Goal: Task Accomplishment & Management: Complete application form

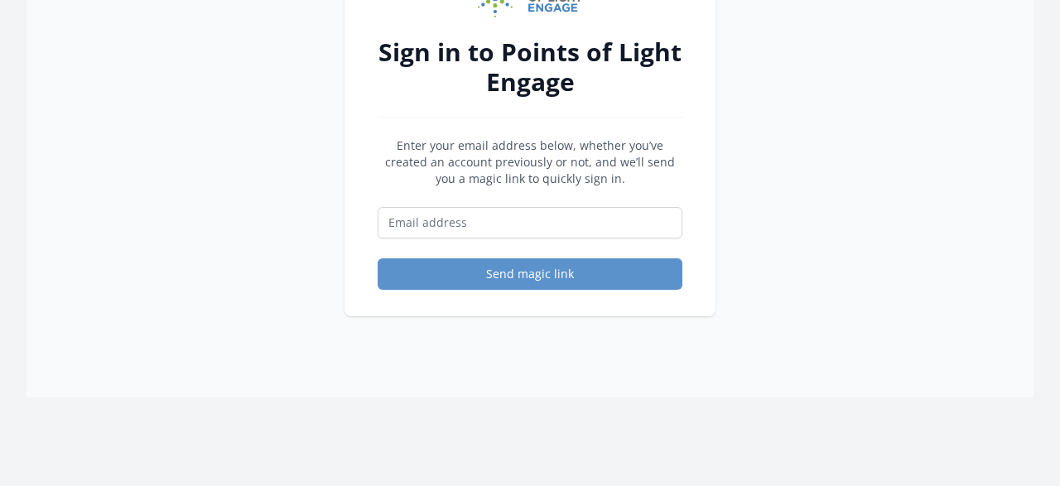
scroll to position [172, 0]
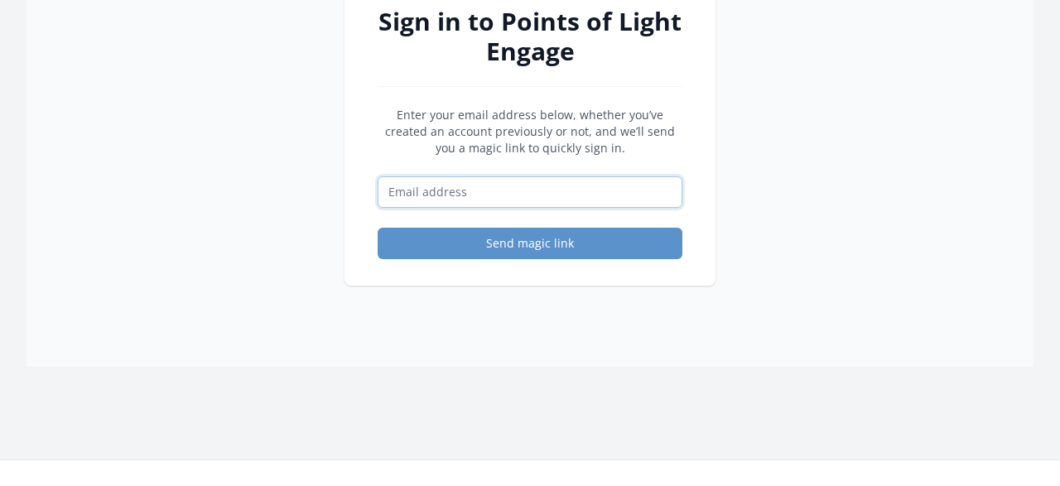
click at [466, 194] on input "Email address" at bounding box center [530, 191] width 305 height 31
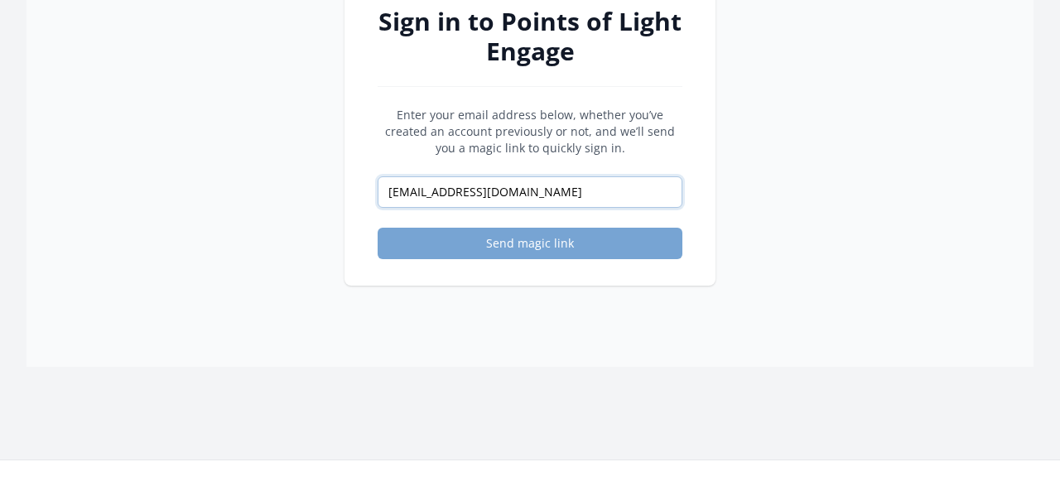
type input "[EMAIL_ADDRESS][DOMAIN_NAME]"
click at [513, 249] on button "Send magic link" at bounding box center [530, 243] width 305 height 31
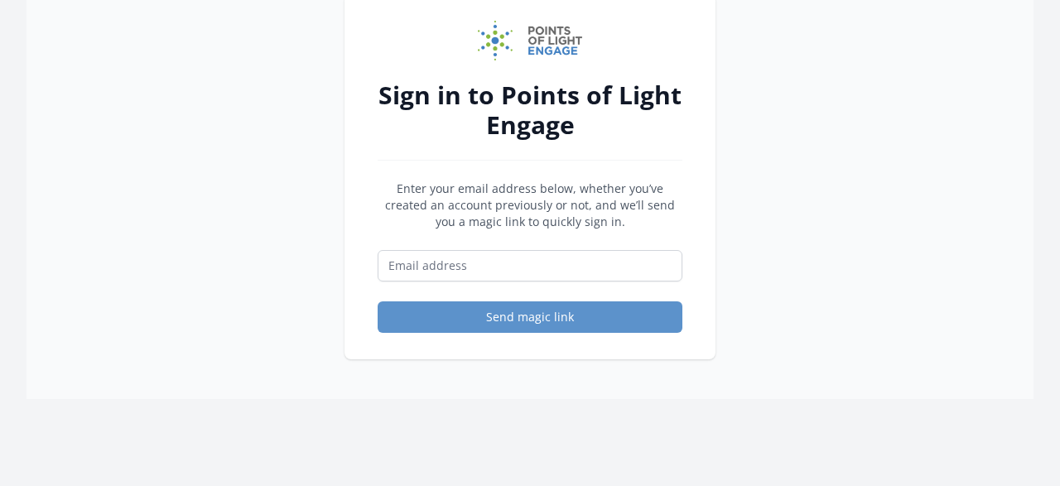
scroll to position [194, 0]
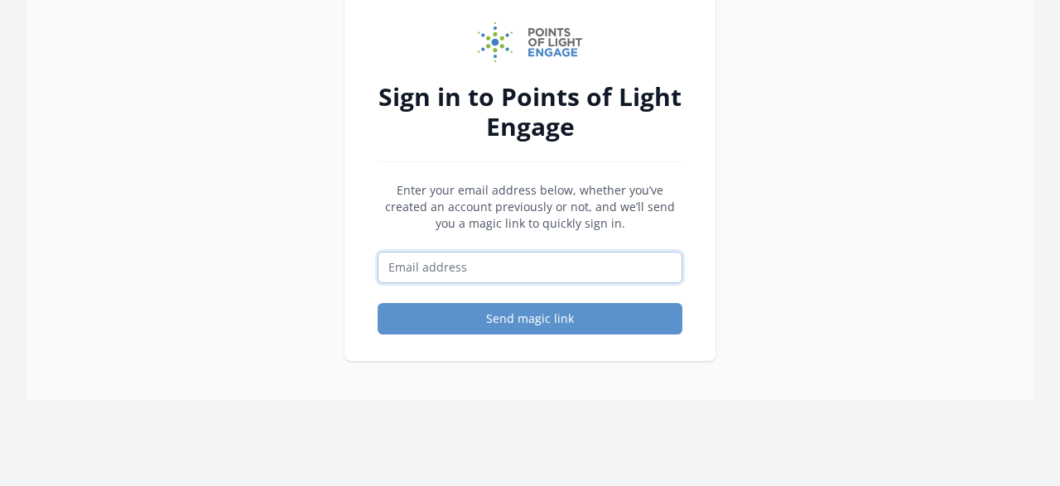
click at [518, 277] on input "Email address" at bounding box center [530, 267] width 305 height 31
type input "p"
